Goal: Transaction & Acquisition: Obtain resource

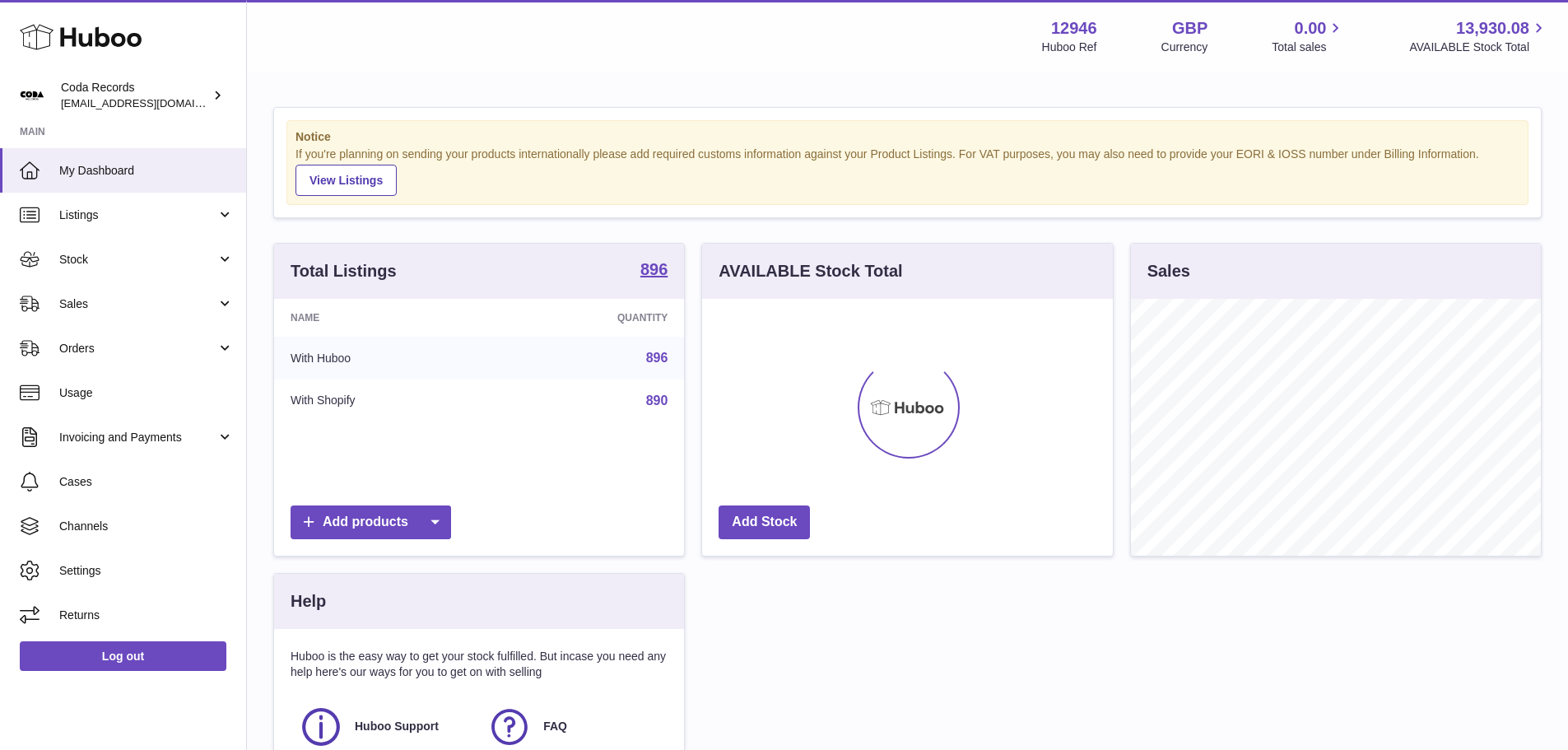
scroll to position [257, 411]
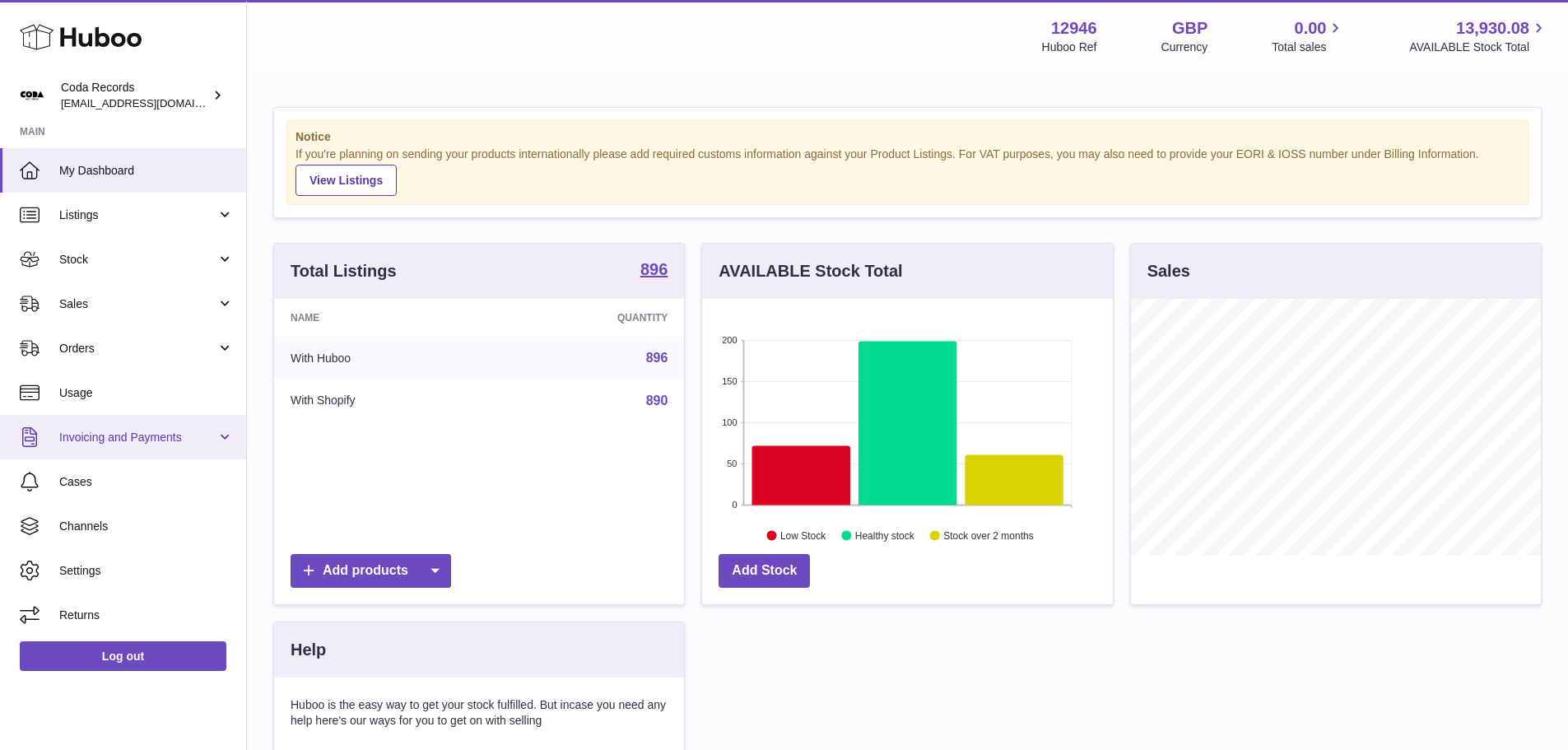
click at [172, 433] on span "Invoicing and Payments" at bounding box center [138, 438] width 157 height 16
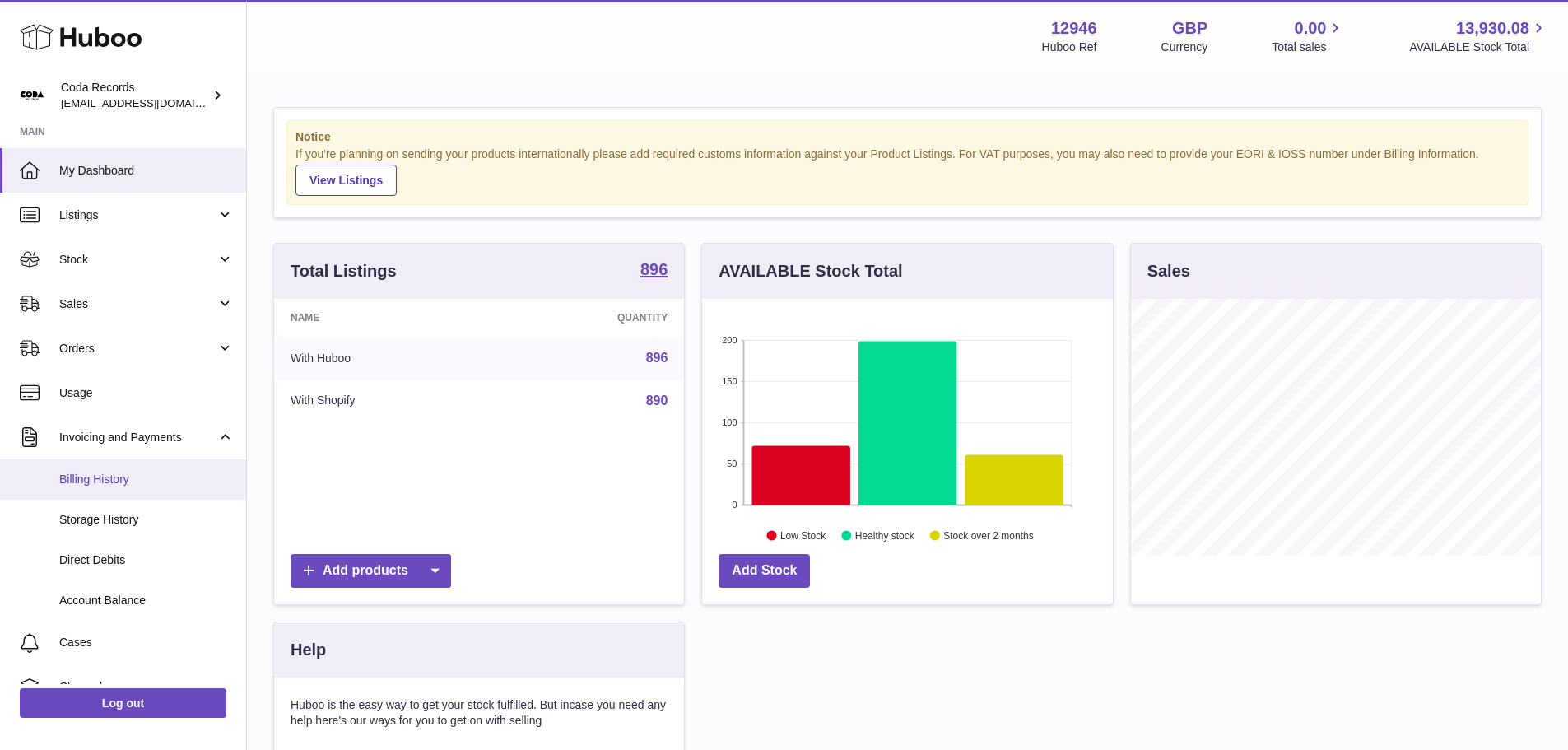
click at [150, 495] on link "Billing History" at bounding box center [123, 480] width 246 height 41
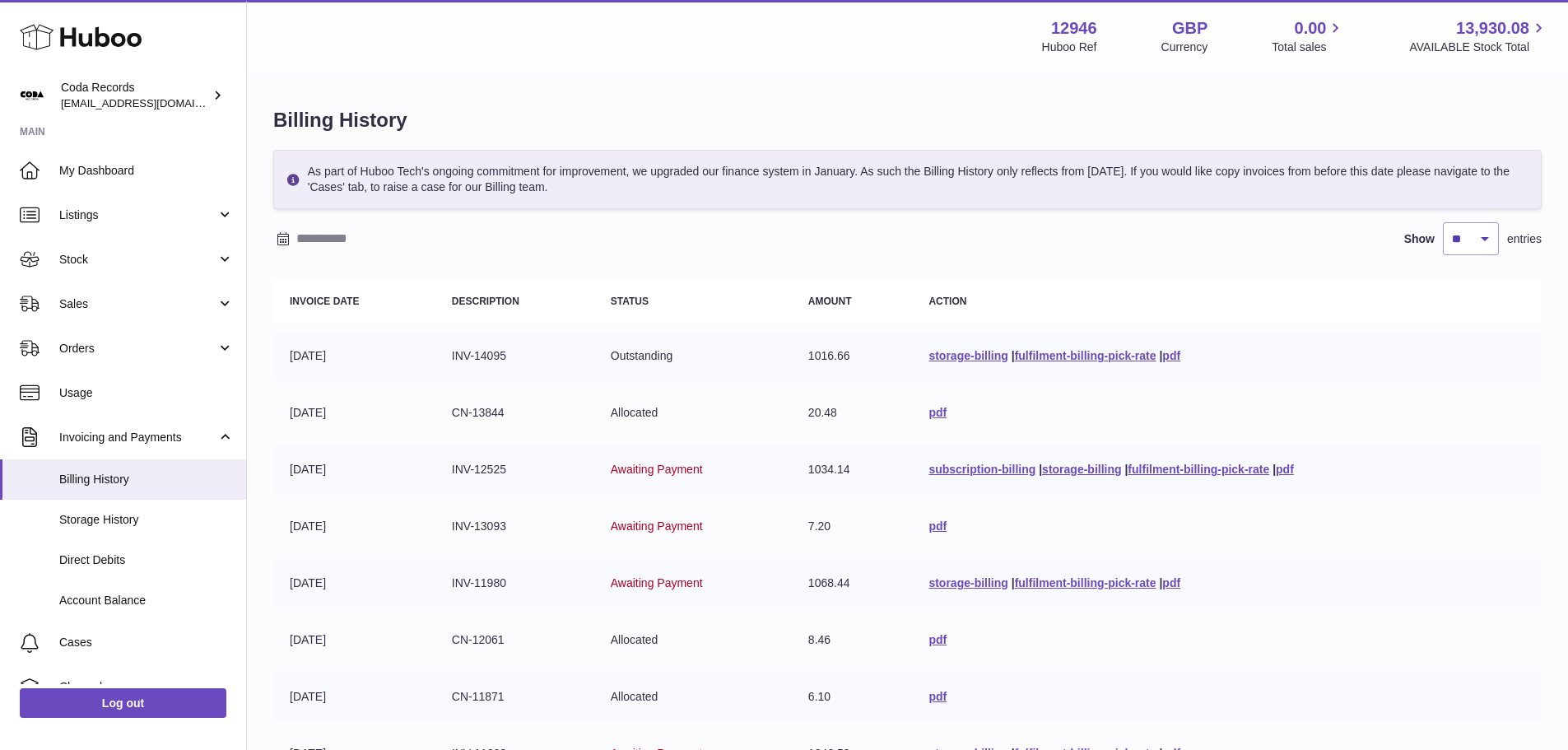
click at [354, 233] on input "text" at bounding box center [424, 239] width 257 height 27
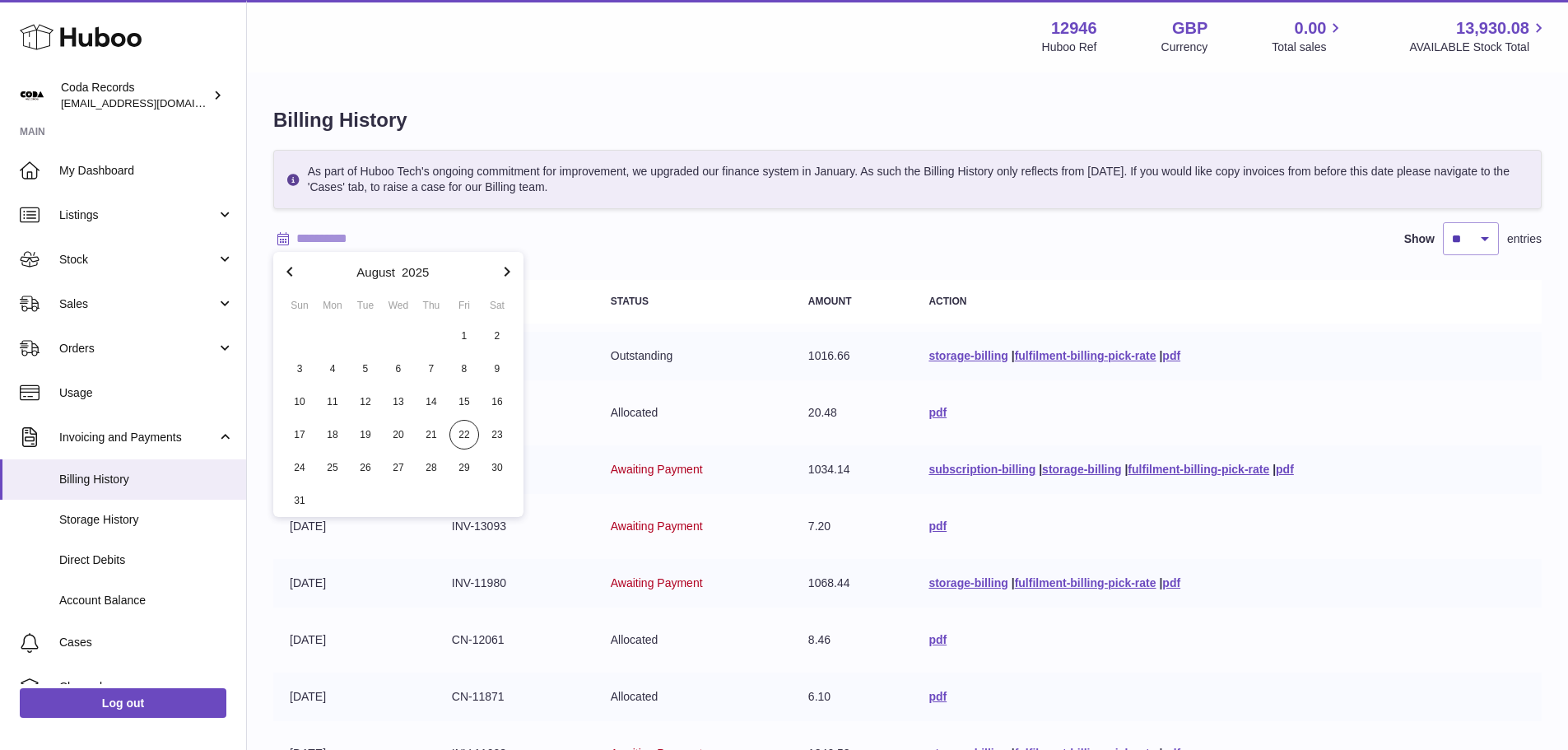
click at [290, 274] on icon "button" at bounding box center [289, 272] width 6 height 10
click at [370, 341] on span "1" at bounding box center [366, 336] width 30 height 30
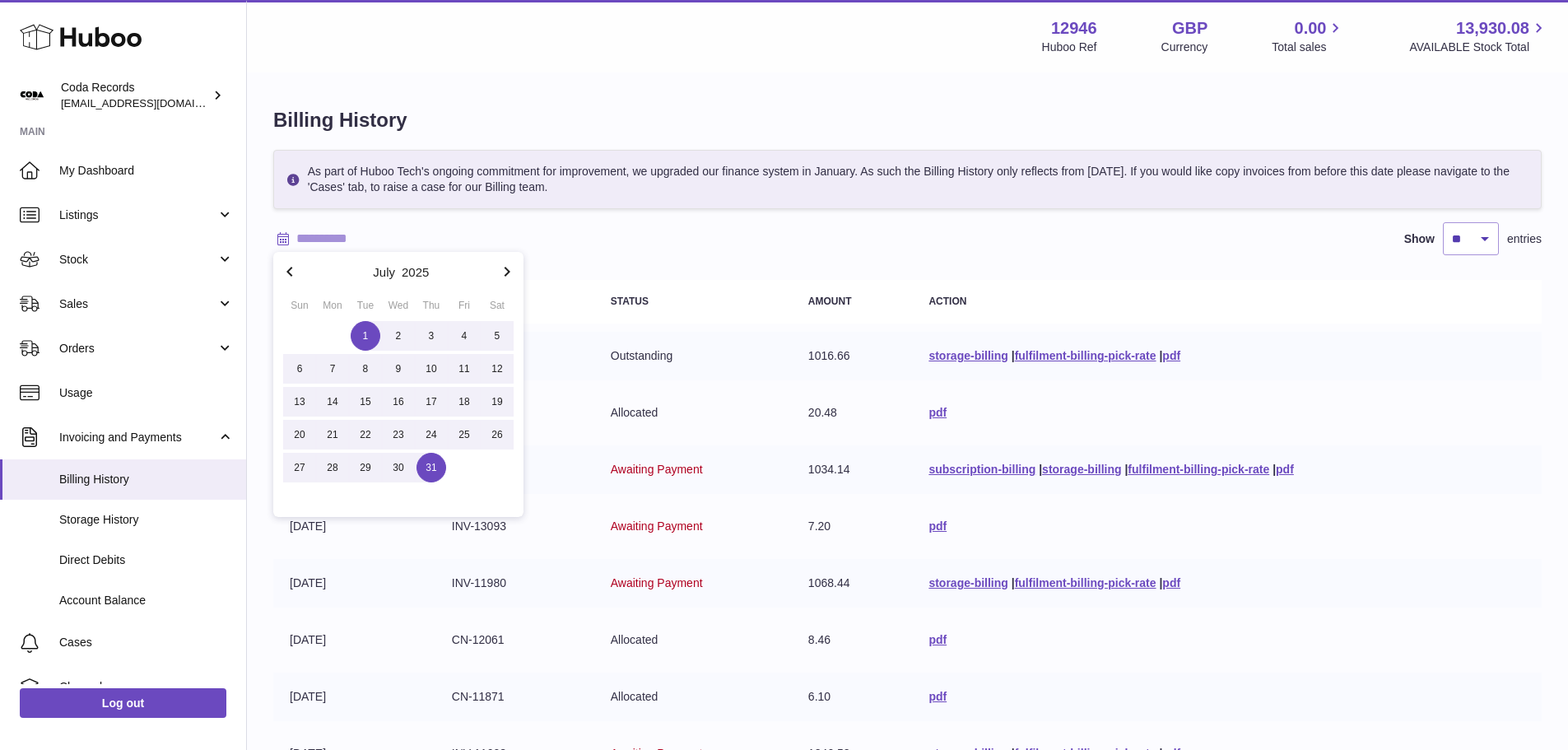
click at [421, 461] on span "31" at bounding box center [431, 468] width 30 height 30
type input "**********"
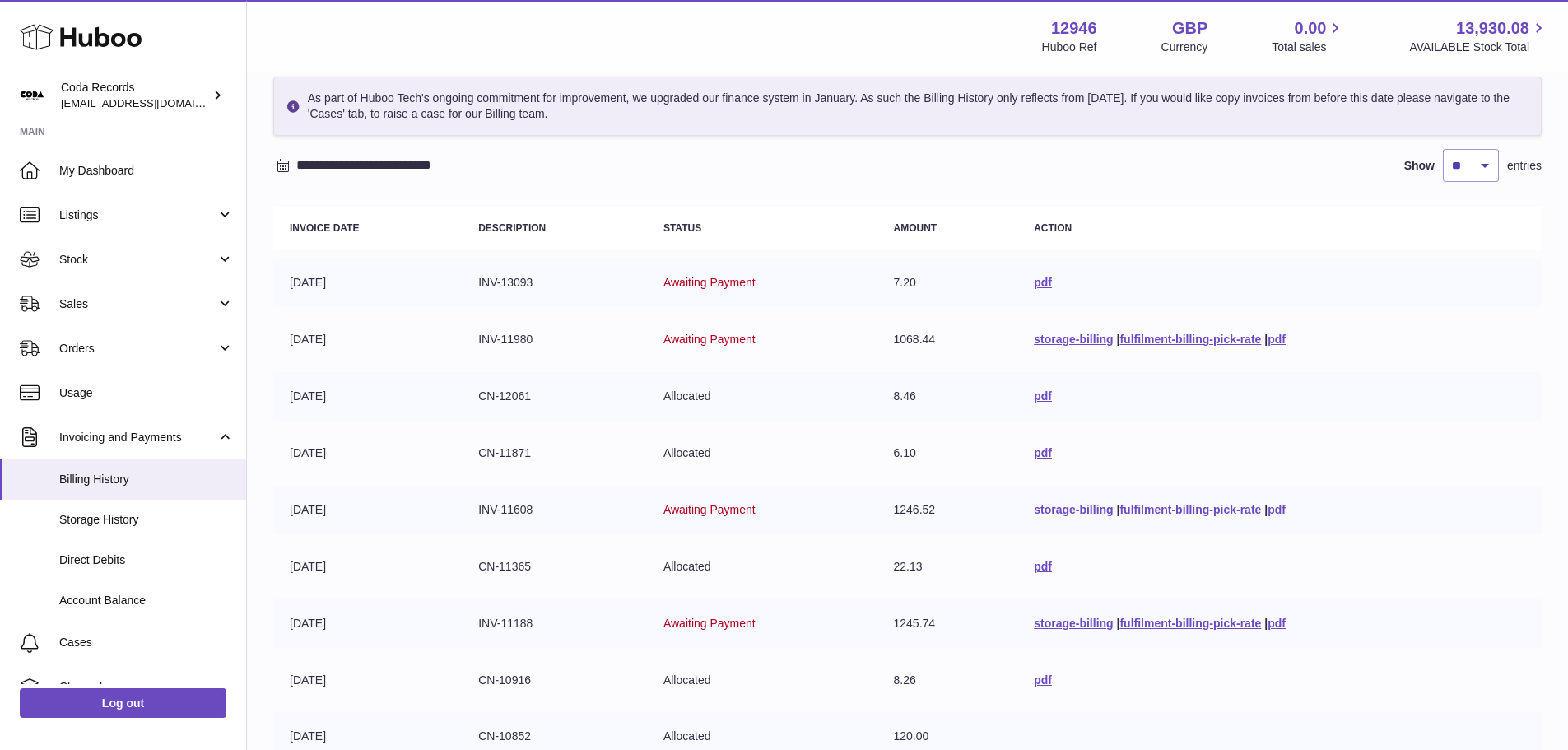
scroll to position [165, 0]
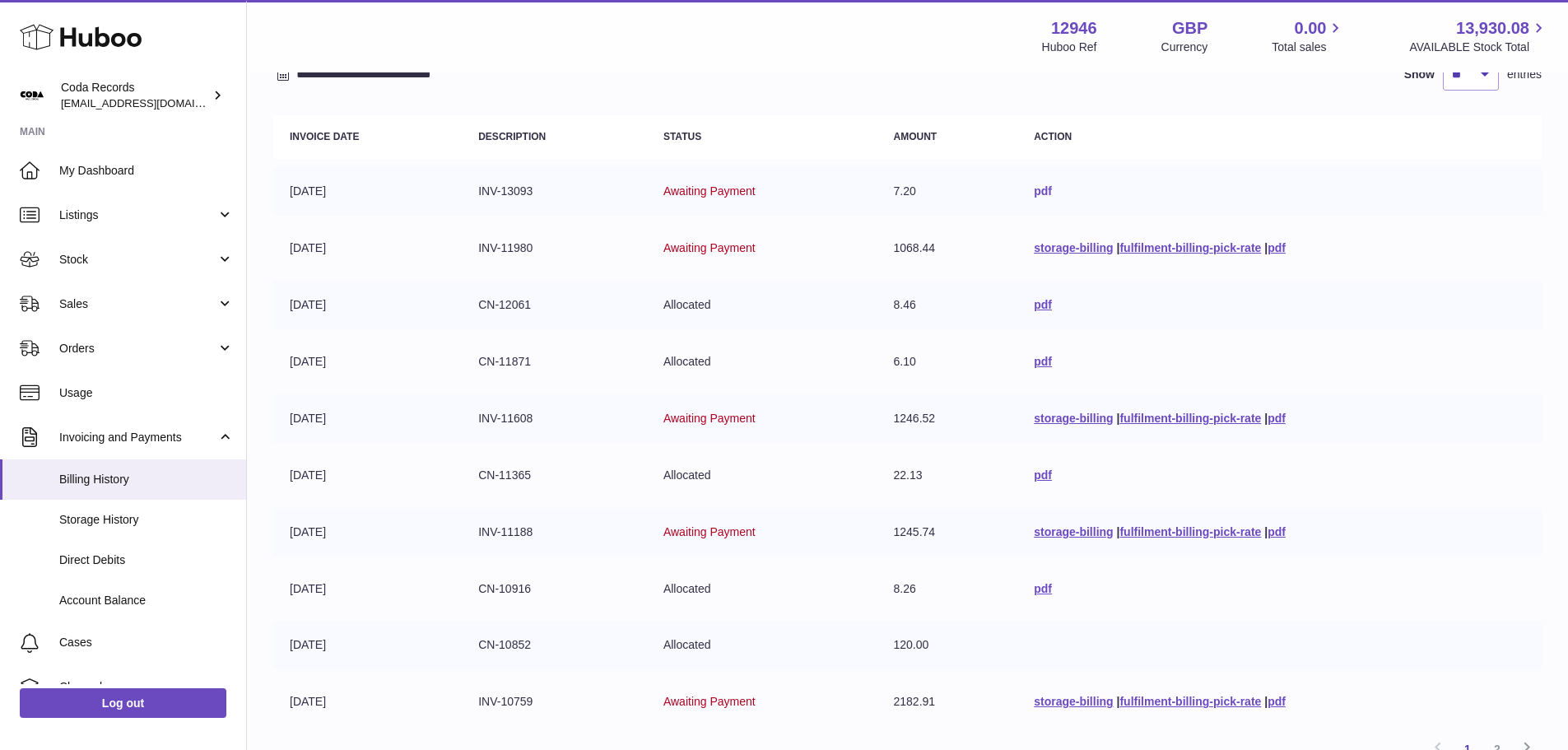
click at [1034, 190] on link "pdf" at bounding box center [1043, 191] width 18 height 13
drag, startPoint x: 1196, startPoint y: 186, endPoint x: 1207, endPoint y: 201, distance: 18.6
click at [1194, 186] on td "pdf" at bounding box center [1279, 191] width 524 height 49
click at [1281, 248] on link "pdf" at bounding box center [1276, 248] width 18 height 13
click at [1034, 303] on link "pdf" at bounding box center [1043, 304] width 18 height 13
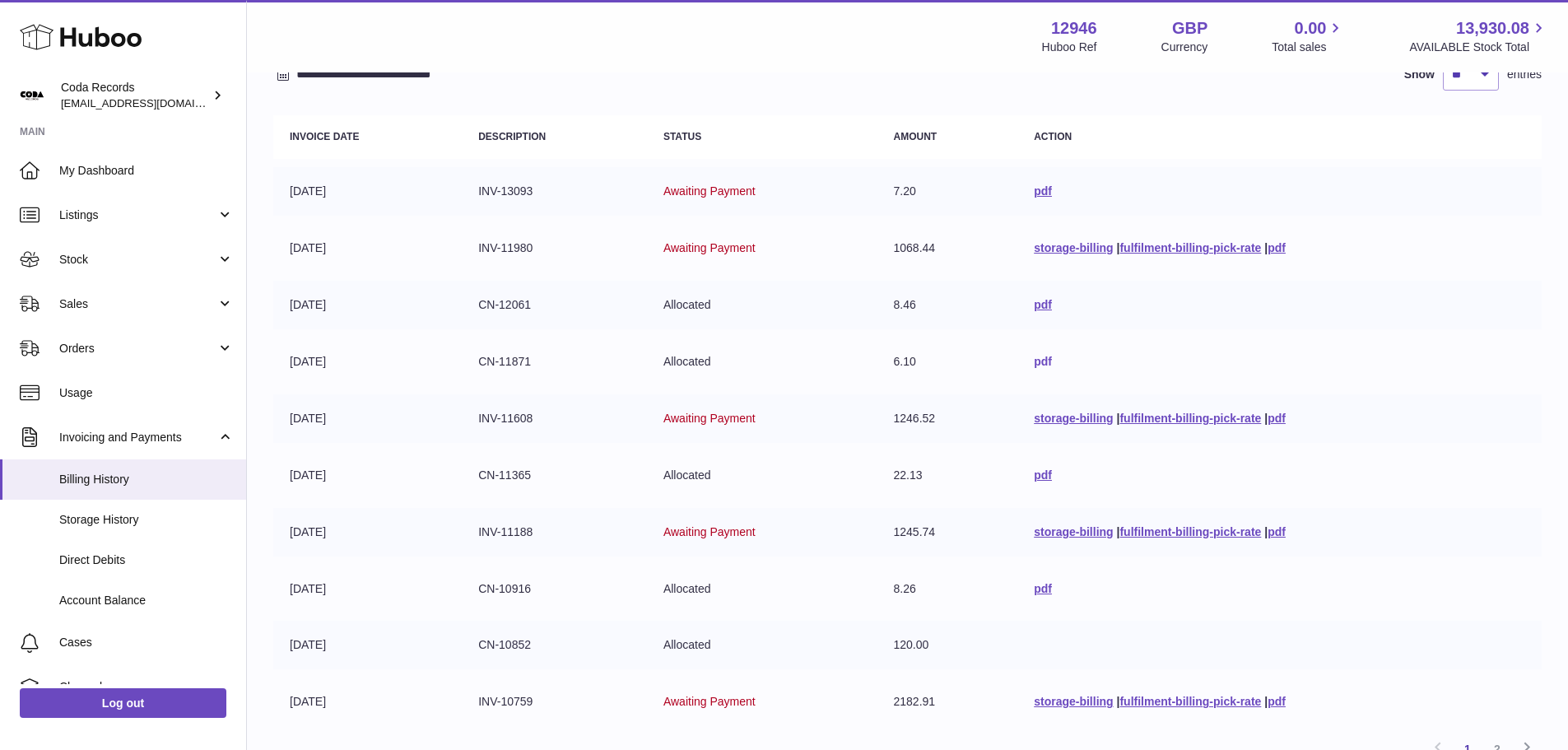
click at [1039, 361] on link "pdf" at bounding box center [1043, 361] width 18 height 13
click at [1275, 418] on link "pdf" at bounding box center [1276, 418] width 18 height 13
click at [1037, 472] on link "pdf" at bounding box center [1043, 475] width 18 height 13
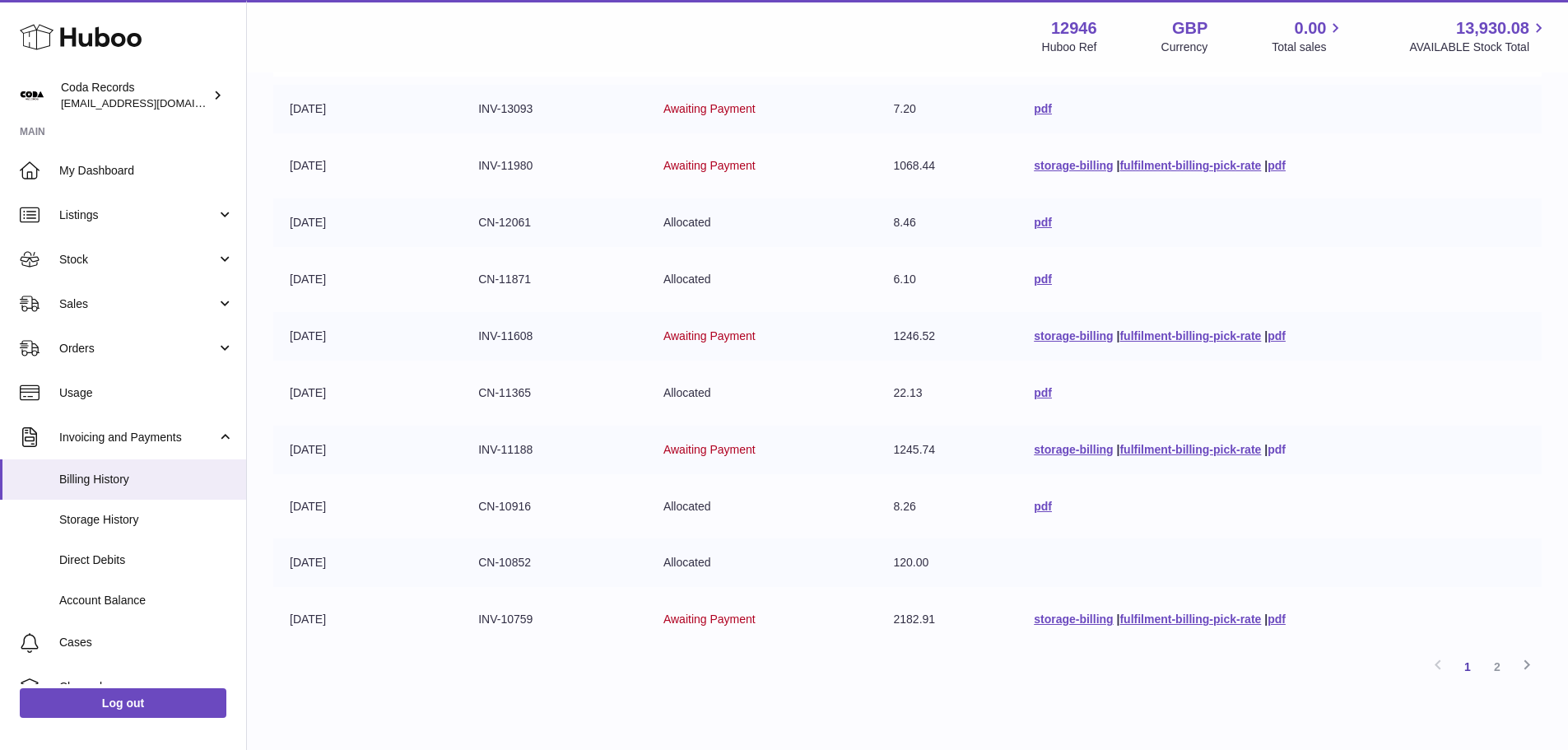
click at [1279, 449] on link "pdf" at bounding box center [1276, 449] width 18 height 13
click at [1037, 505] on link "pdf" at bounding box center [1043, 506] width 18 height 13
click at [1282, 623] on link "pdf" at bounding box center [1276, 619] width 18 height 13
click at [1499, 669] on link "2" at bounding box center [1497, 667] width 30 height 30
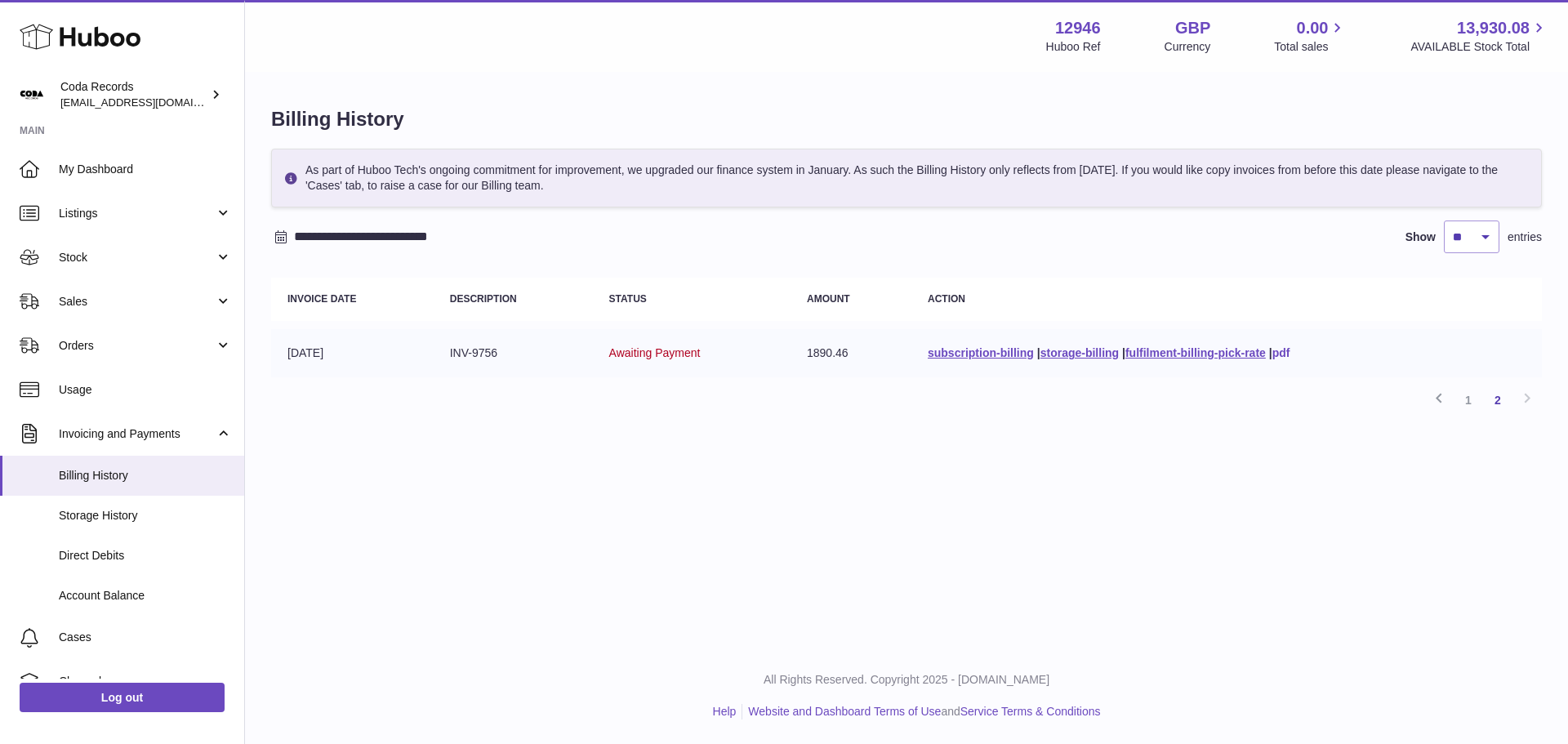
click at [1286, 351] on link "pdf" at bounding box center [1281, 353] width 18 height 13
